Goal: Task Accomplishment & Management: Manage account settings

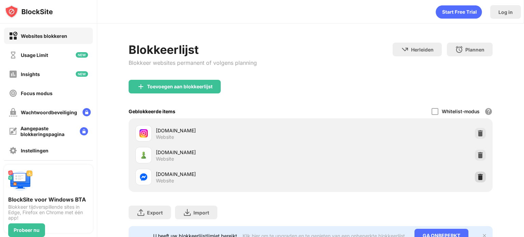
click at [478, 175] on img at bounding box center [480, 177] width 7 height 7
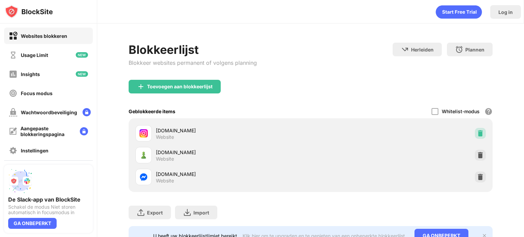
click at [477, 130] on img at bounding box center [480, 133] width 7 height 7
